Goal: Transaction & Acquisition: Purchase product/service

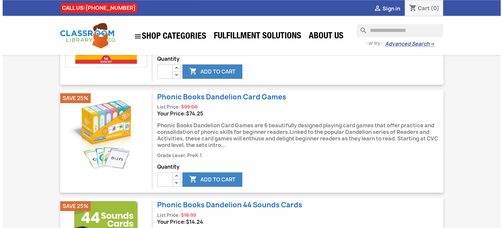
scroll to position [605, 0]
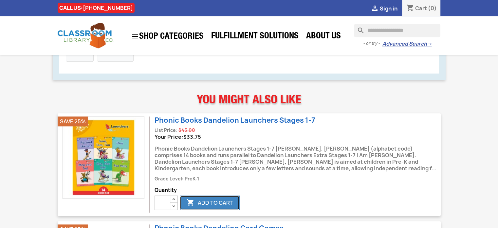
click at [218, 200] on button " Add to cart" at bounding box center [210, 202] width 60 height 14
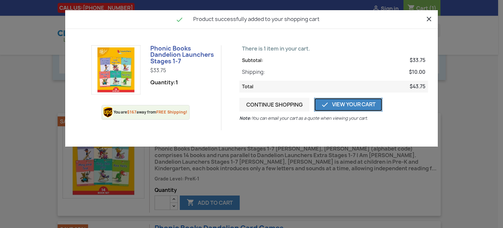
click at [339, 105] on link " View Your Cart" at bounding box center [348, 105] width 68 height 14
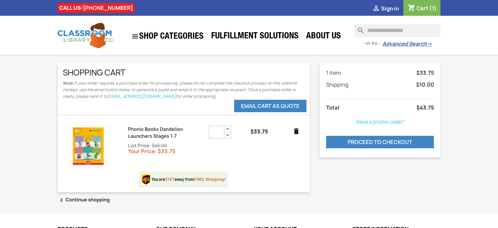
click at [95, 146] on img at bounding box center [88, 145] width 41 height 41
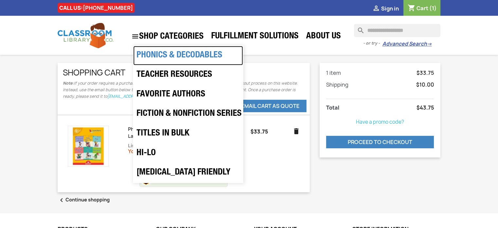
click at [186, 52] on link "Phonics & Decodables" at bounding box center [188, 56] width 110 height 20
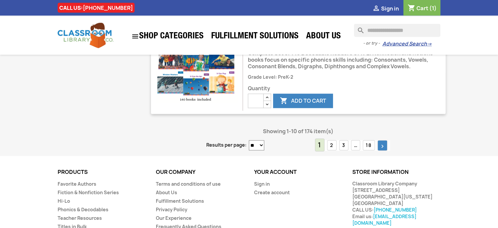
scroll to position [1198, 0]
